Goal: Task Accomplishment & Management: Complete application form

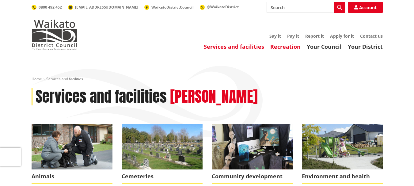
click at [288, 46] on link "Recreation" at bounding box center [285, 46] width 30 height 7
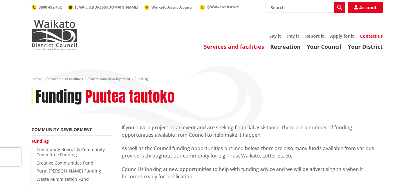
click at [368, 34] on link "Contact us" at bounding box center [371, 36] width 23 height 6
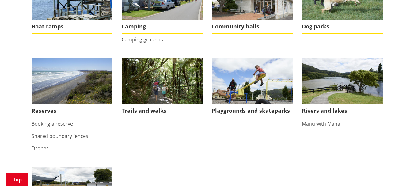
scroll to position [163, 0]
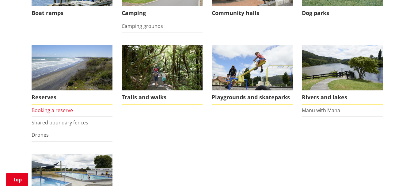
click at [53, 108] on link "Booking a reserve" at bounding box center [52, 110] width 41 height 7
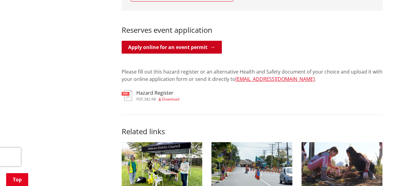
scroll to position [286, 0]
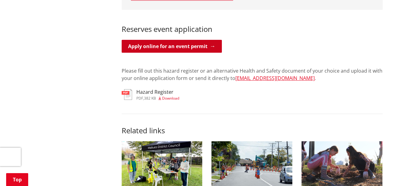
click at [180, 40] on link "Apply online for an event permit" at bounding box center [172, 46] width 100 height 13
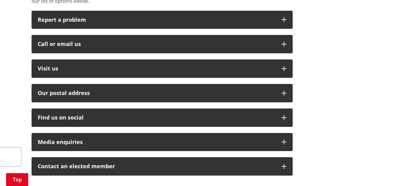
scroll to position [163, 0]
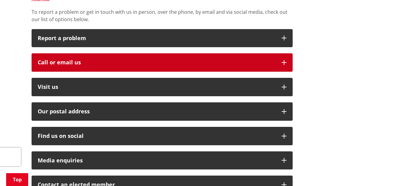
click at [282, 60] on icon "button" at bounding box center [284, 62] width 5 height 5
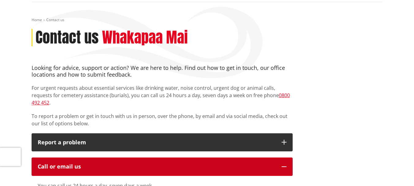
scroll to position [0, 0]
